Goal: Information Seeking & Learning: Stay updated

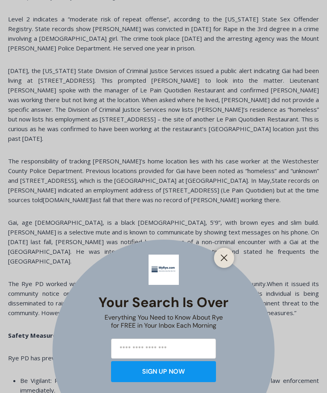
click at [229, 263] on button "Close" at bounding box center [223, 257] width 11 height 11
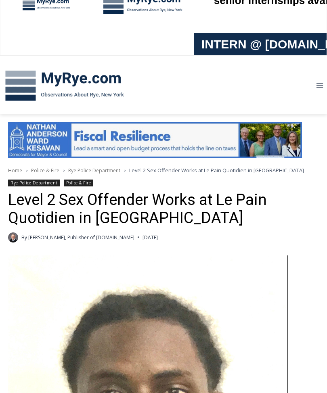
scroll to position [50, 0]
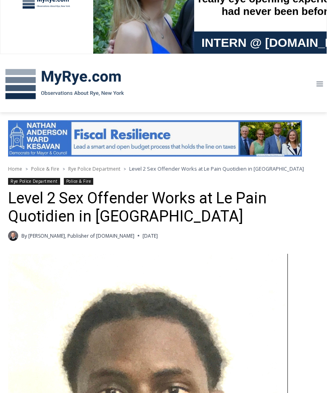
click at [325, 83] on button "Toggle Menu" at bounding box center [319, 84] width 15 height 13
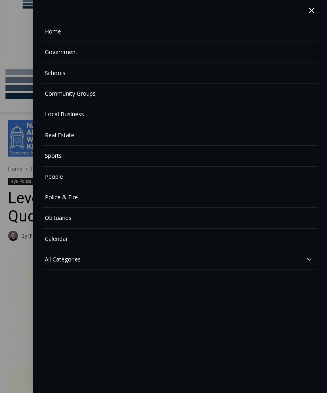
click at [54, 27] on link "Home" at bounding box center [180, 31] width 276 height 21
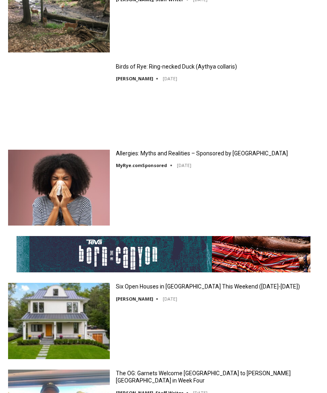
scroll to position [1763, 0]
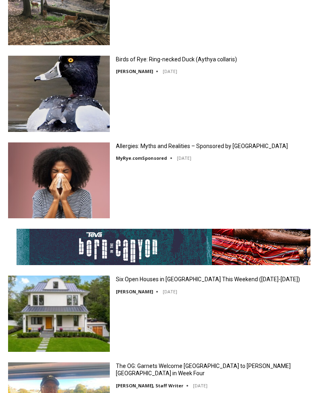
click at [163, 283] on link "Six Open Houses in Rye This Weekend (October 4-5)" at bounding box center [208, 279] width 184 height 7
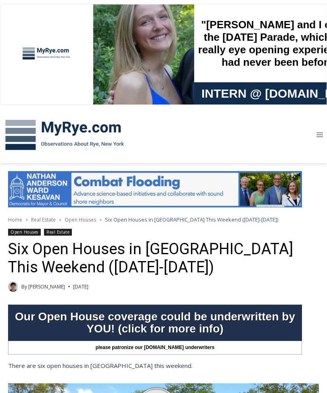
click at [321, 136] on icon "Toggle Menu" at bounding box center [319, 135] width 8 height 8
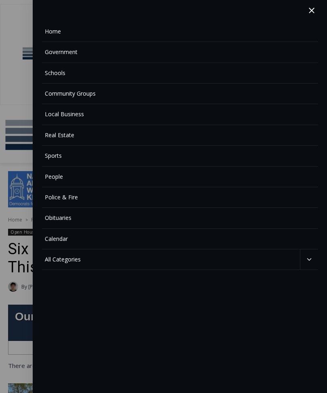
click at [71, 195] on link "Police & Fire" at bounding box center [180, 197] width 276 height 21
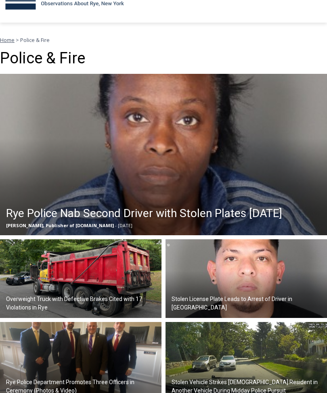
scroll to position [140, 0]
click at [138, 216] on h2 "Rye Police Nab Second Driver with Stolen Plates [DATE]" at bounding box center [144, 213] width 276 height 17
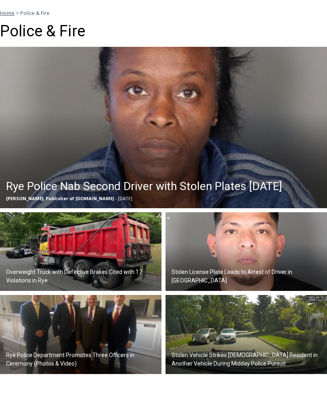
scroll to position [167, 0]
click at [211, 273] on img at bounding box center [245, 251] width 161 height 79
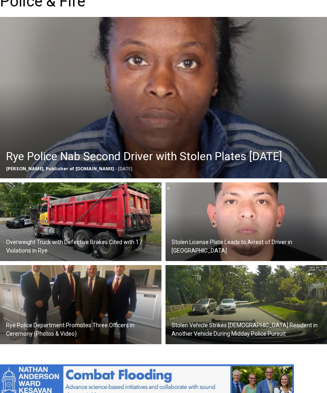
scroll to position [198, 0]
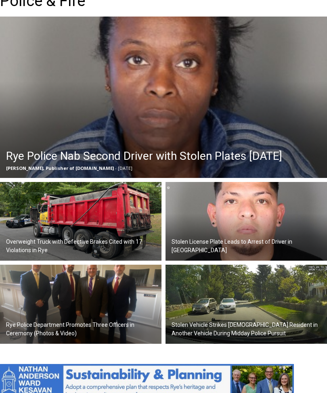
click at [232, 329] on h2 "Stolen Vehicle Strikes [DEMOGRAPHIC_DATA] Resident in Another Vehicle During Mi…" at bounding box center [247, 329] width 153 height 17
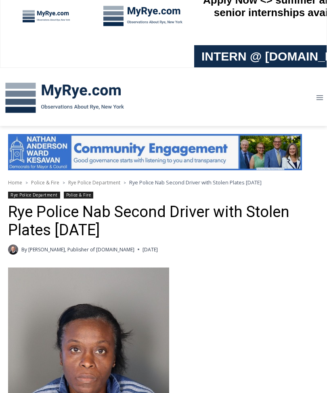
scroll to position [15, 0]
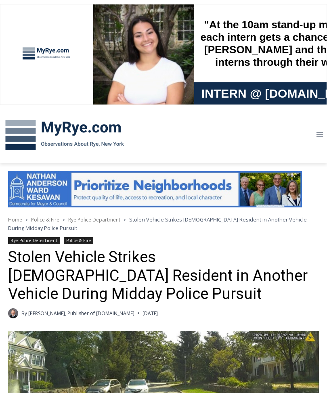
click at [325, 135] on button "Toggle Menu" at bounding box center [319, 135] width 15 height 13
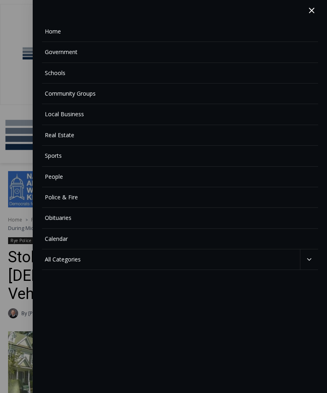
click at [71, 200] on link "Police & Fire" at bounding box center [180, 197] width 276 height 21
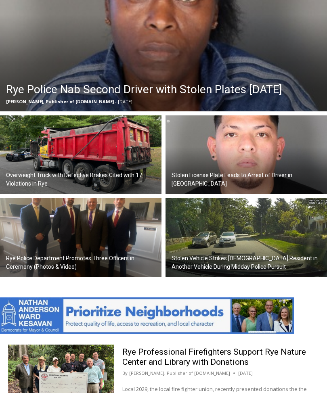
scroll to position [265, 0]
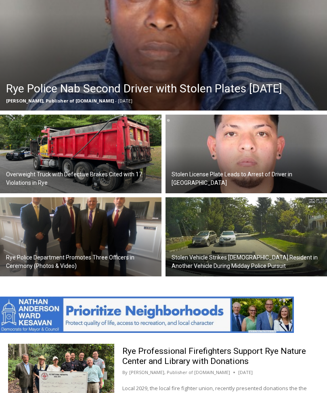
click at [113, 178] on h2 "Overweight Truck with Defective Brakes Cited with 17 Violations in Rye" at bounding box center [82, 179] width 153 height 17
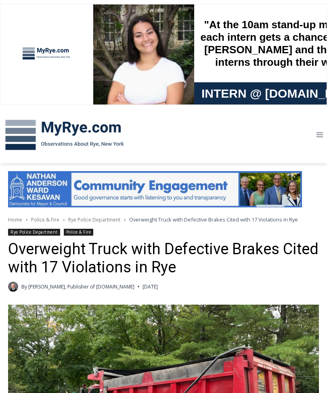
click at [322, 134] on icon "Toggle Menu" at bounding box center [319, 135] width 8 height 8
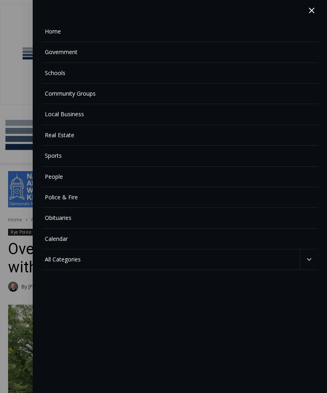
click at [67, 201] on link "Police & Fire" at bounding box center [180, 197] width 276 height 21
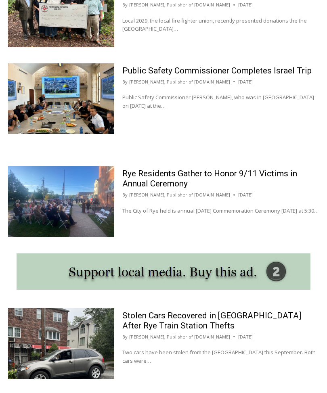
scroll to position [626, 0]
